Goal: Transaction & Acquisition: Purchase product/service

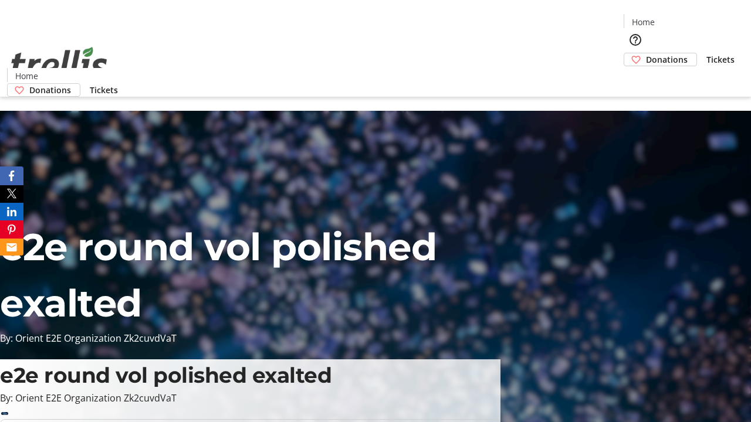
click at [646, 53] on span "Donations" at bounding box center [667, 59] width 42 height 12
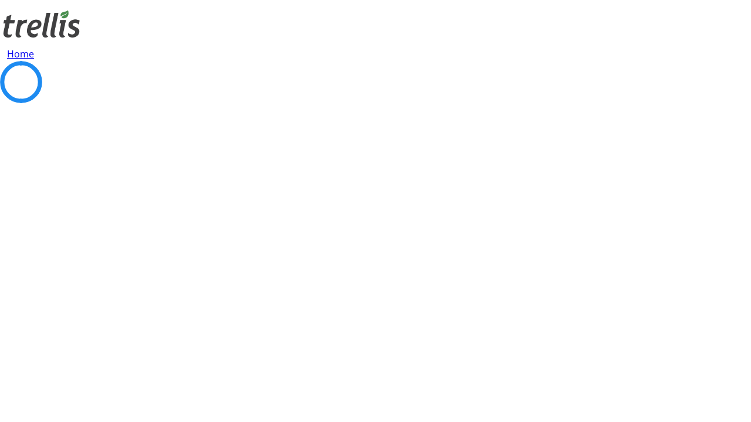
select select "CA"
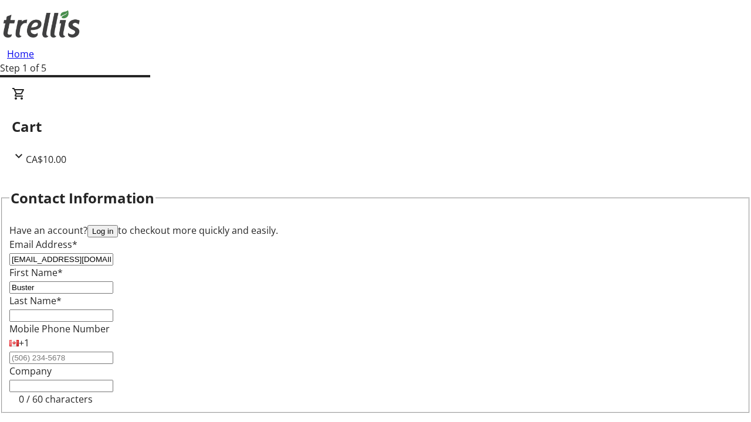
type input "Buster"
type input "[PERSON_NAME]"
type input "[STREET_ADDRESS][PERSON_NAME]"
type input "Kelowna"
select select "BC"
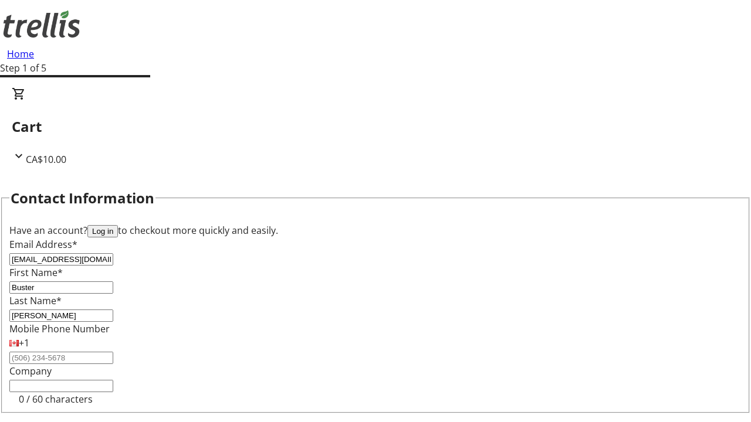
type input "Kelowna"
type input "V1Y 0C2"
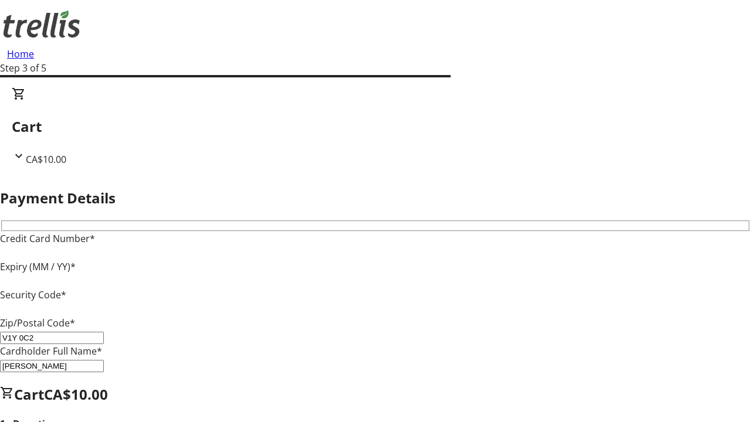
type input "V1Y 0C2"
